Goal: Information Seeking & Learning: Learn about a topic

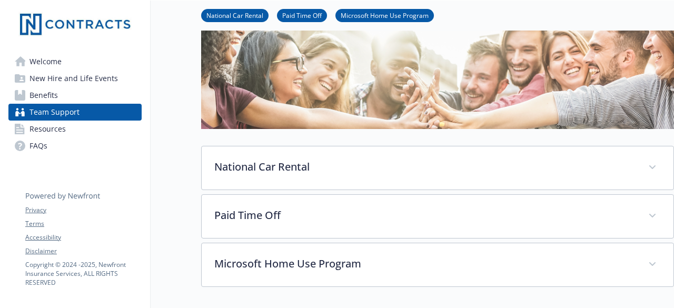
scroll to position [53, 0]
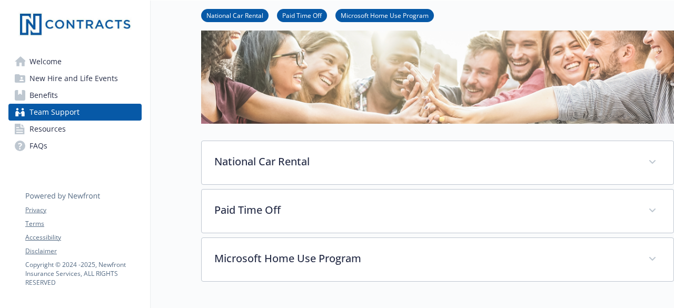
scroll to position [158, 0]
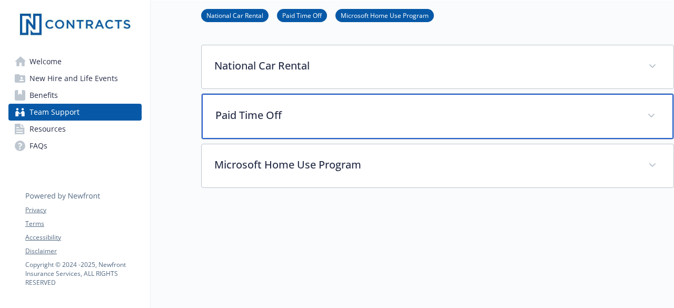
click at [277, 116] on p "Paid Time Off" at bounding box center [424, 115] width 419 height 16
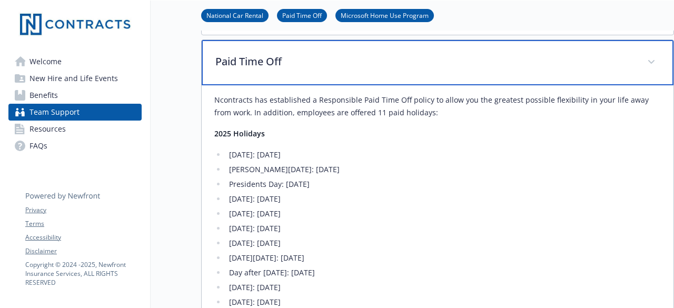
scroll to position [263, 0]
